Goal: Navigation & Orientation: Find specific page/section

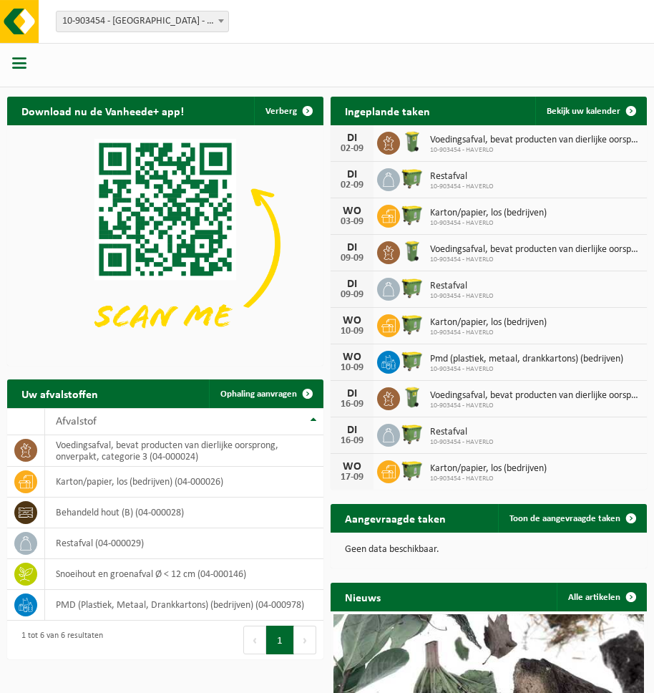
click at [24, 64] on span "button" at bounding box center [19, 63] width 14 height 14
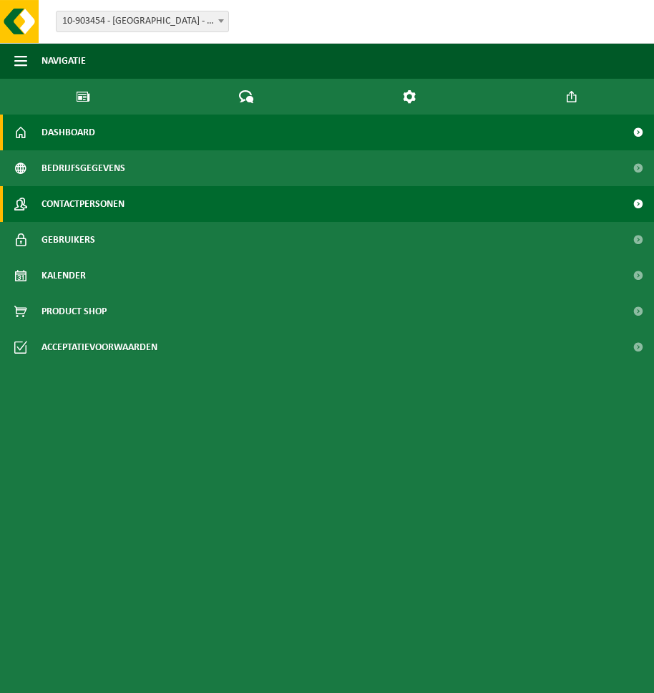
click at [73, 203] on span "Contactpersonen" at bounding box center [83, 204] width 83 height 36
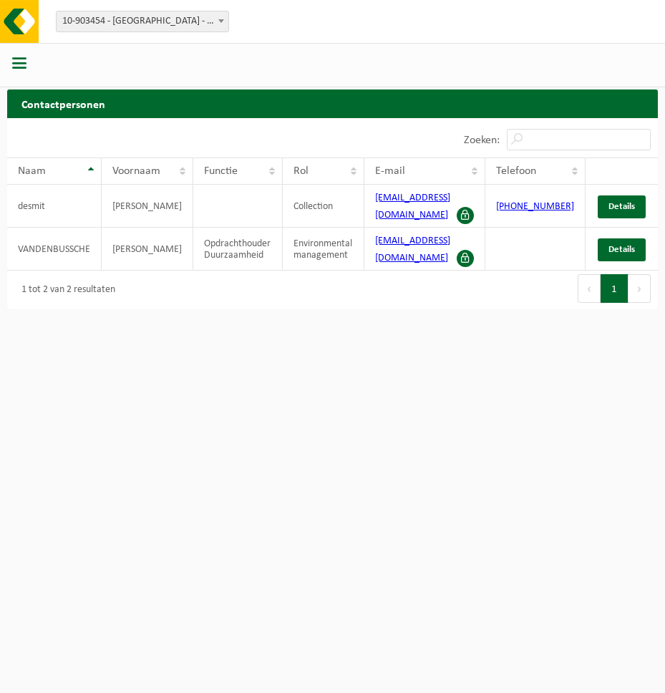
click at [19, 64] on span "button" at bounding box center [19, 63] width 14 height 14
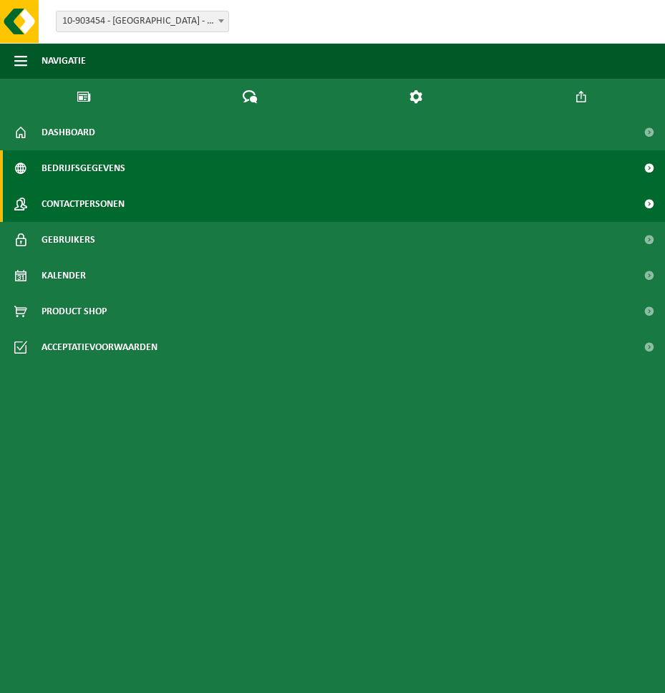
click at [73, 165] on span "Bedrijfsgegevens" at bounding box center [84, 168] width 84 height 36
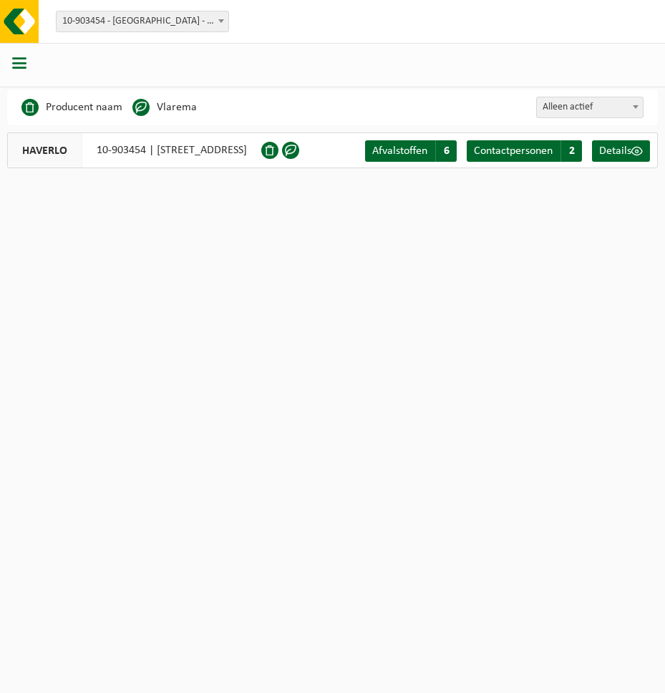
click at [19, 63] on span "button" at bounding box center [19, 63] width 14 height 14
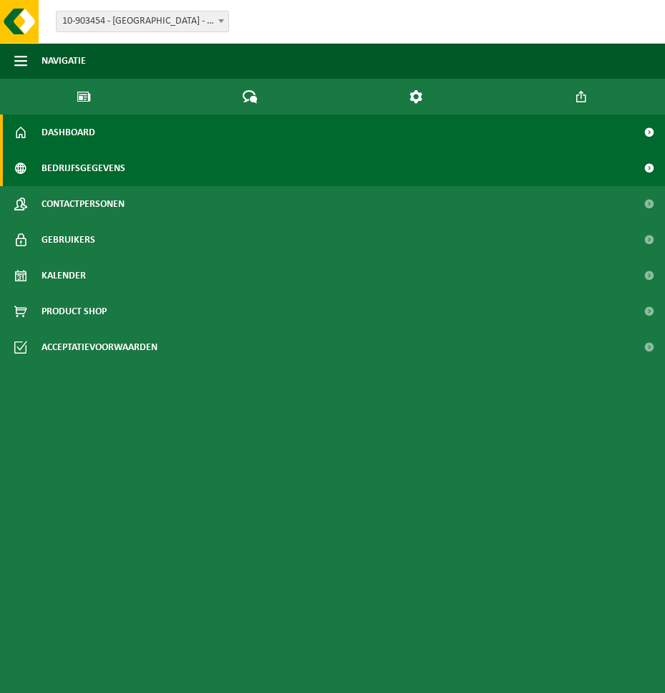
click at [50, 128] on span "Dashboard" at bounding box center [69, 133] width 54 height 36
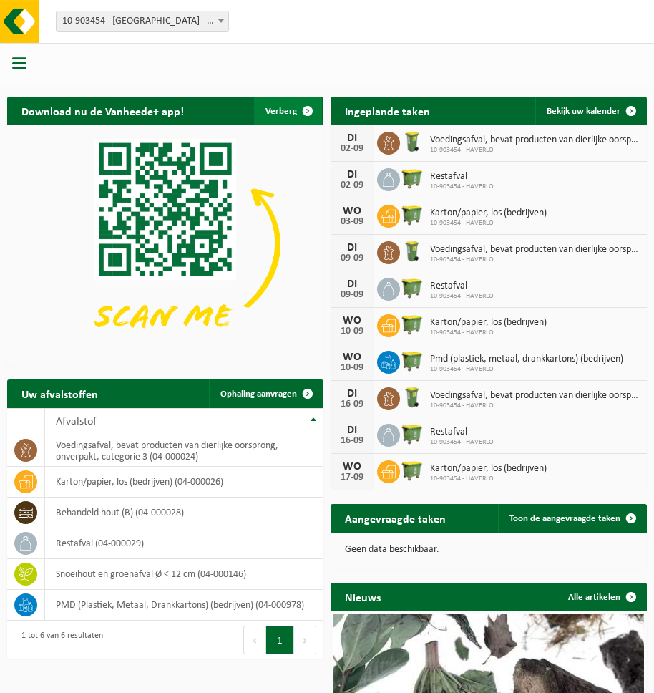
click at [309, 109] on span "button" at bounding box center [308, 111] width 29 height 29
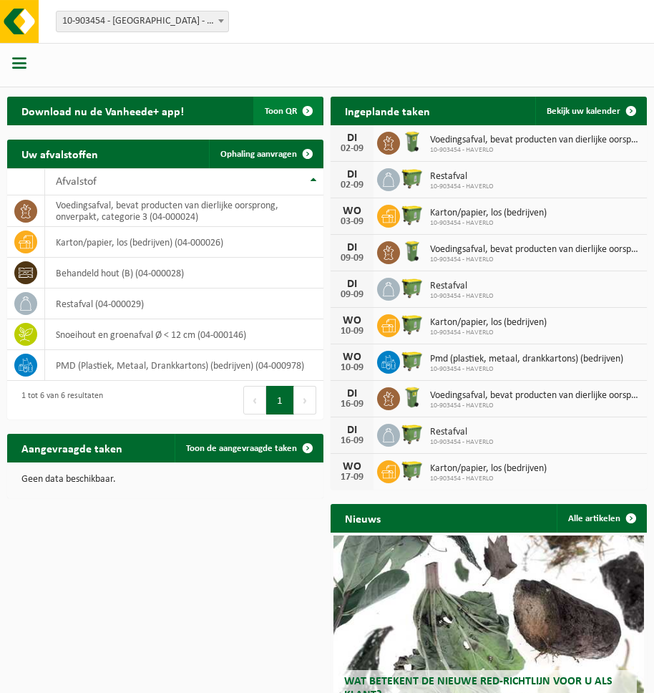
click at [309, 109] on span "button" at bounding box center [308, 111] width 29 height 29
